Goal: Information Seeking & Learning: Check status

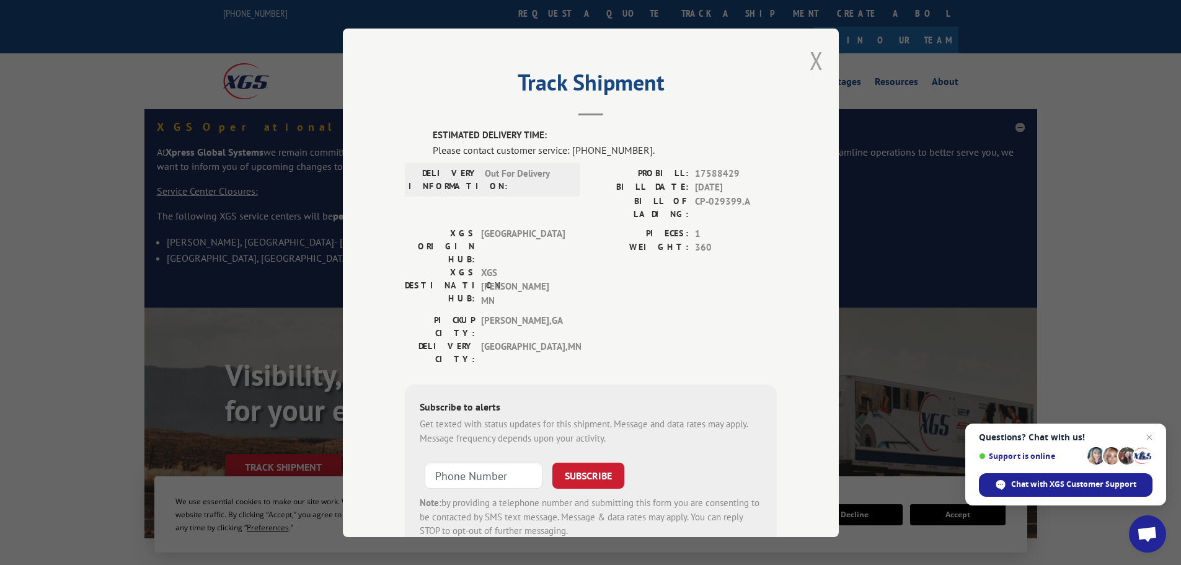
click at [809, 59] on button "Close modal" at bounding box center [816, 60] width 14 height 33
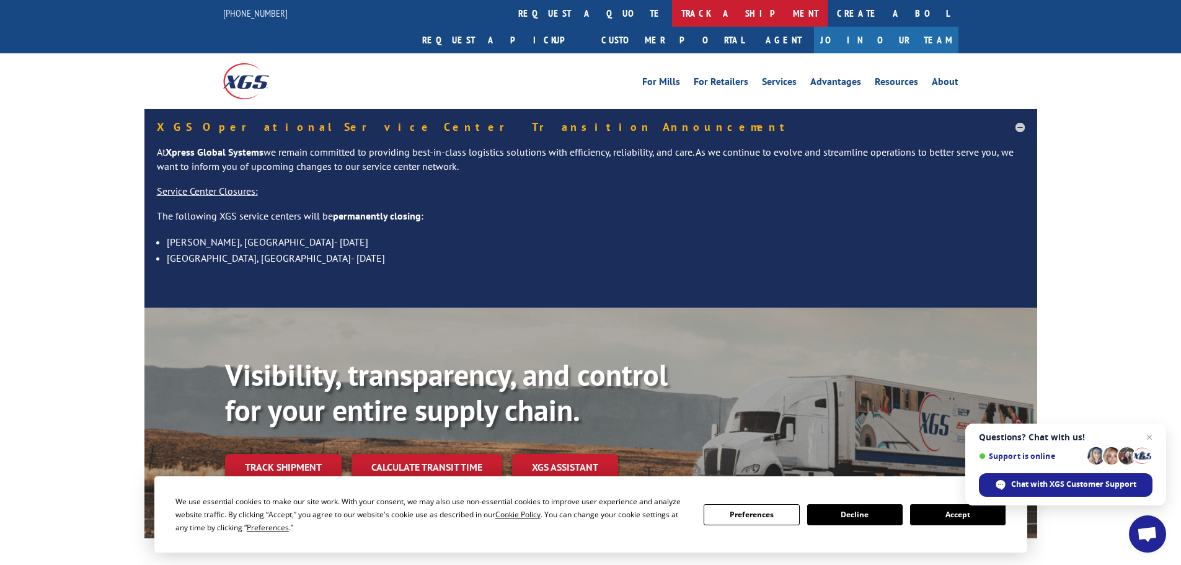
click at [672, 11] on link "track a shipment" at bounding box center [750, 13] width 156 height 27
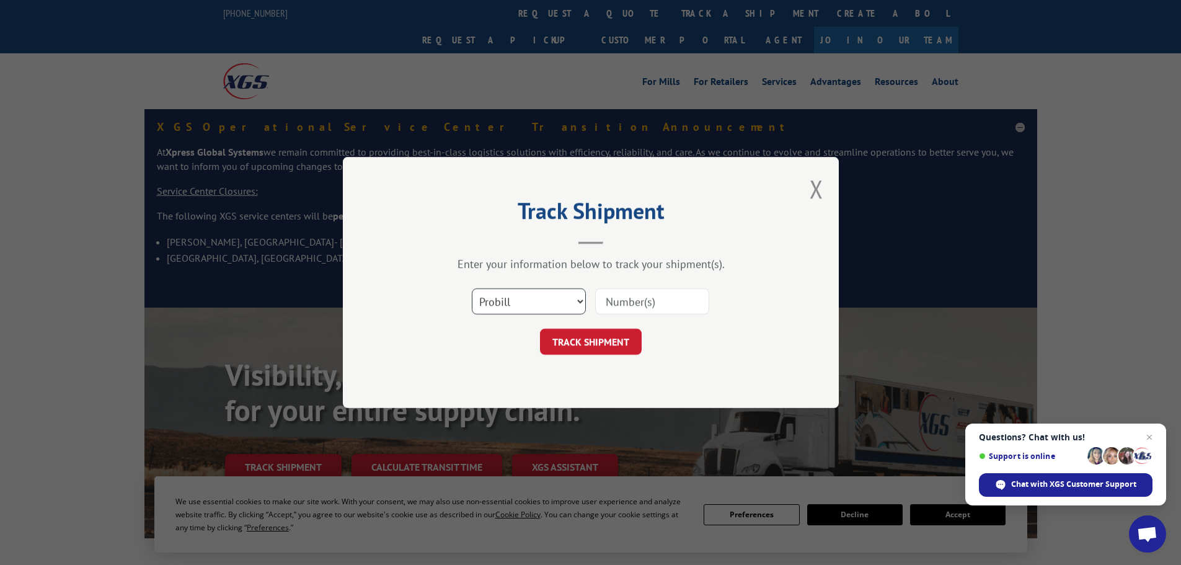
click at [571, 299] on select "Select category... Probill BOL PO" at bounding box center [529, 301] width 114 height 26
select select "bol"
click at [472, 288] on select "Select category... Probill BOL PO" at bounding box center [529, 301] width 114 height 26
click at [652, 309] on input at bounding box center [652, 301] width 114 height 26
type input "CP-029399.a"
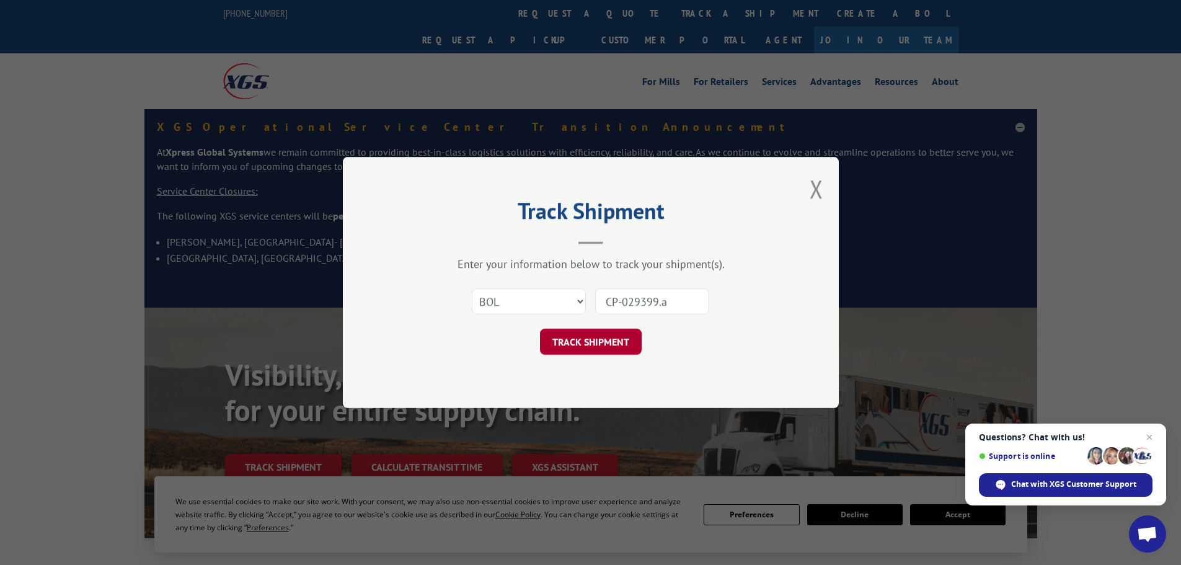
click at [601, 345] on button "TRACK SHIPMENT" at bounding box center [591, 341] width 102 height 26
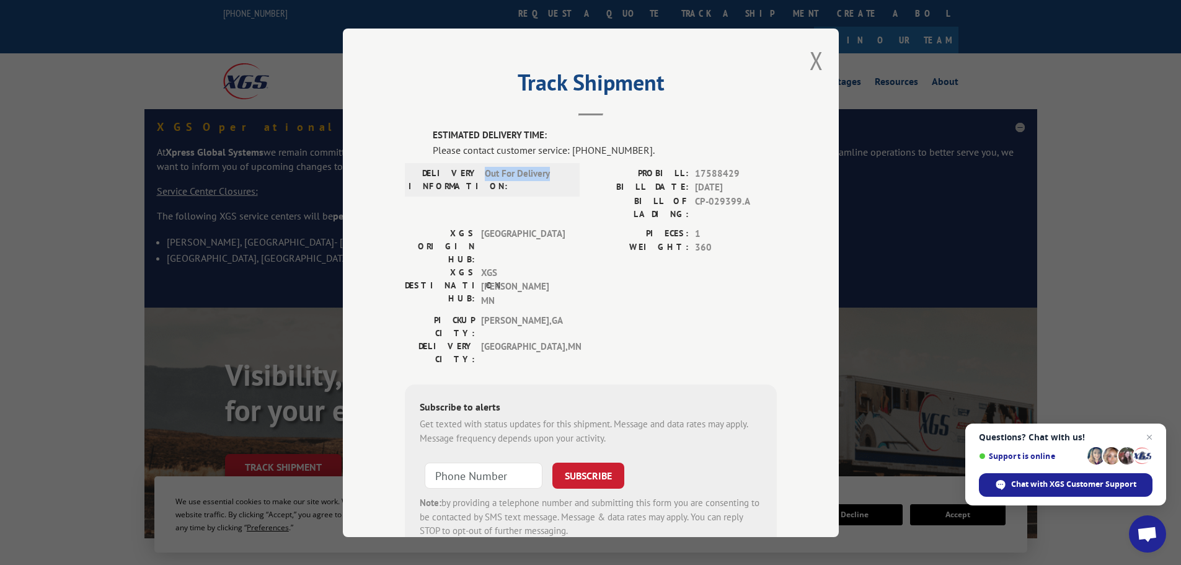
drag, startPoint x: 549, startPoint y: 175, endPoint x: 482, endPoint y: 172, distance: 67.7
click at [485, 172] on span "Out For Delivery" at bounding box center [527, 179] width 84 height 26
click at [813, 51] on button "Close modal" at bounding box center [816, 60] width 14 height 33
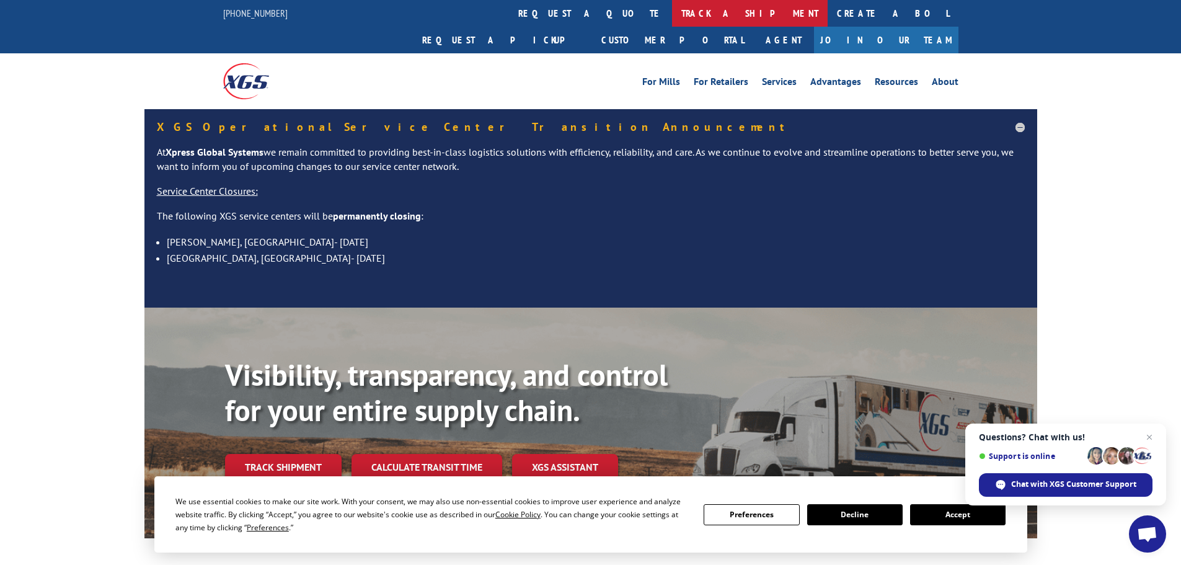
click at [672, 12] on link "track a shipment" at bounding box center [750, 13] width 156 height 27
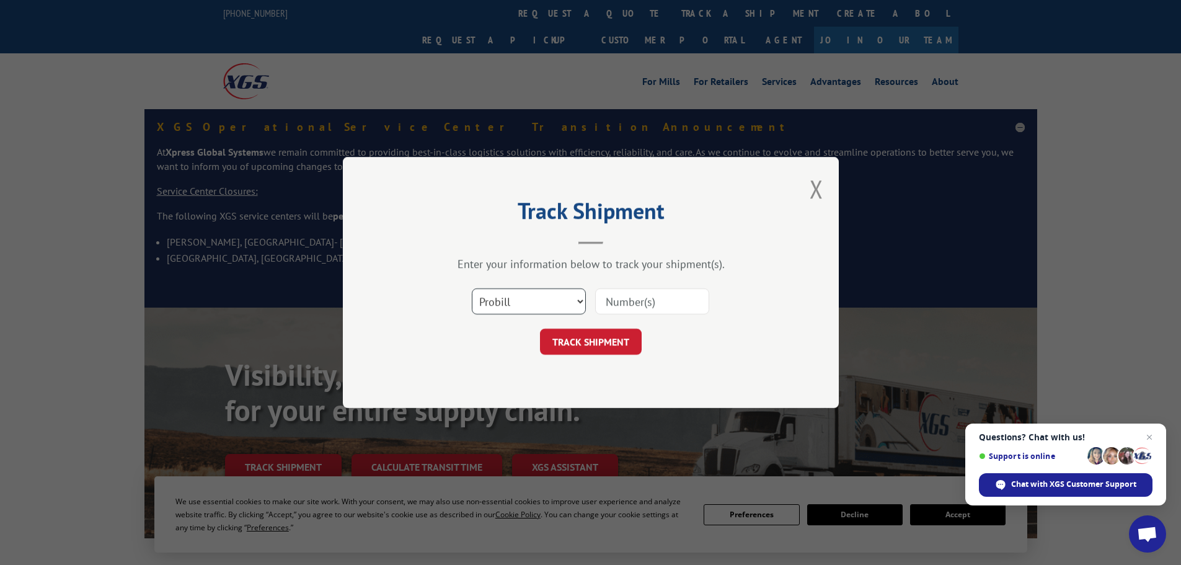
click at [564, 295] on select "Select category... Probill BOL PO" at bounding box center [529, 301] width 114 height 26
select select "bol"
click at [472, 288] on select "Select category... Probill BOL PO" at bounding box center [529, 301] width 114 height 26
click at [623, 298] on input at bounding box center [652, 301] width 114 height 26
type input "CP-029399.a"
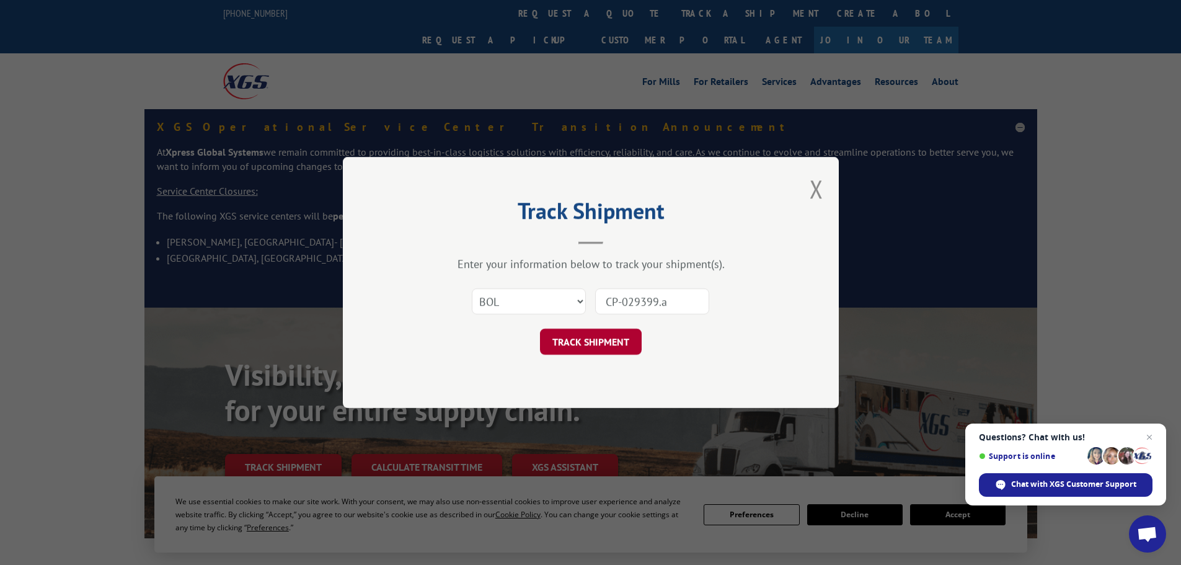
click at [568, 337] on button "TRACK SHIPMENT" at bounding box center [591, 341] width 102 height 26
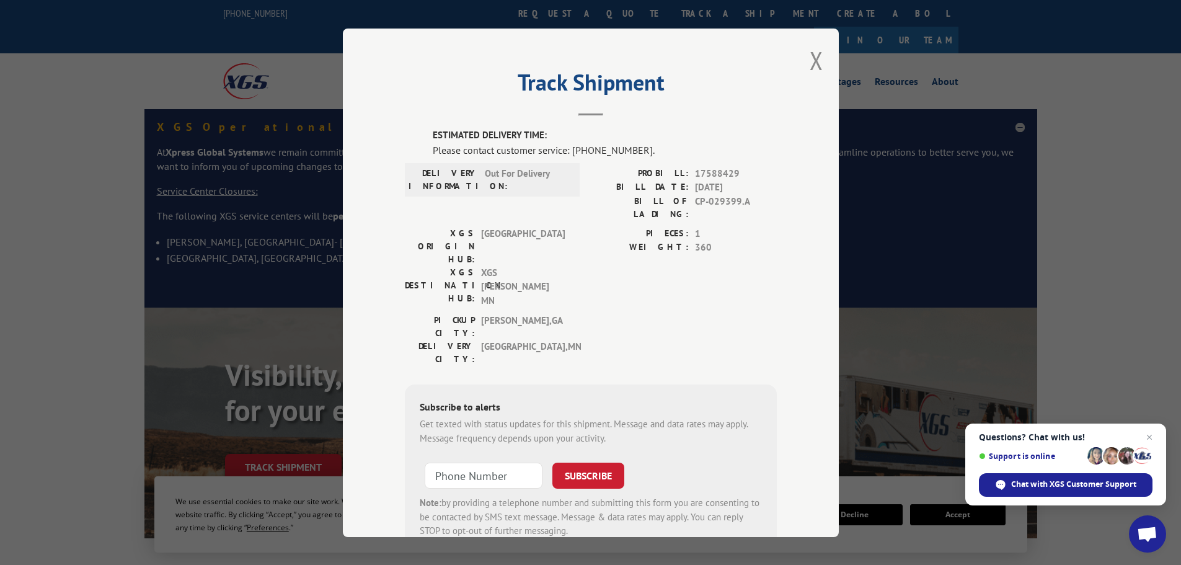
drag, startPoint x: 808, startPoint y: 58, endPoint x: 677, endPoint y: 113, distance: 142.5
click at [703, 45] on div "Track Shipment ESTIMATED DELIVERY TIME: Please contact customer service: [PHONE…" at bounding box center [591, 283] width 496 height 508
click at [811, 52] on button "Close modal" at bounding box center [816, 60] width 14 height 33
